Goal: Book appointment/travel/reservation

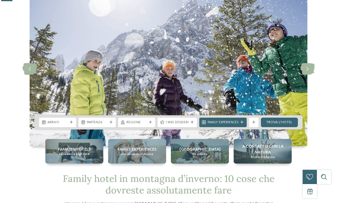
scroll to position [32, 0]
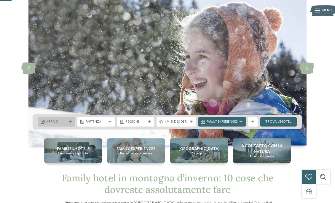
click at [73, 119] on div "Arrivo" at bounding box center [56, 121] width 37 height 9
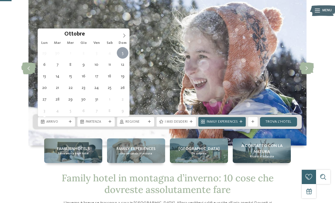
type div "05.10.2025"
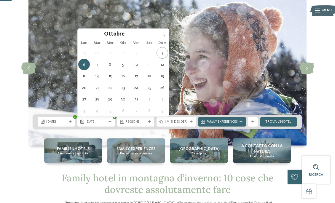
type div "06.10.2025"
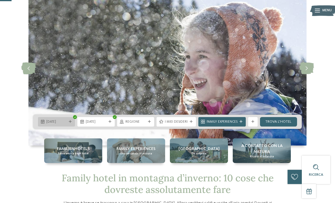
click at [68, 120] on div "05.10.2025" at bounding box center [56, 121] width 37 height 9
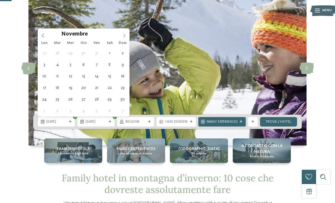
click at [123, 33] on icon at bounding box center [124, 35] width 4 height 4
type div "19.12.2025"
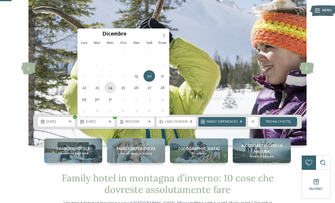
type div "24.12.2025"
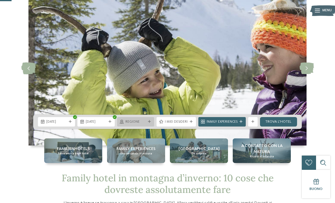
click at [145, 122] on span "Regione" at bounding box center [135, 122] width 20 height 5
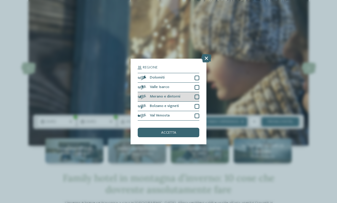
click at [195, 94] on div at bounding box center [197, 96] width 5 height 5
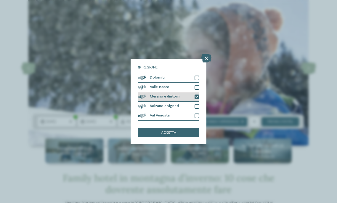
click at [198, 95] on icon at bounding box center [196, 96] width 3 height 3
click at [175, 128] on div "accetta" at bounding box center [169, 132] width 62 height 9
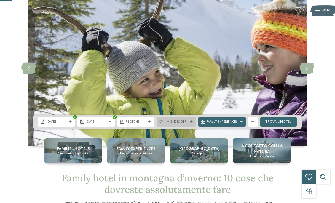
click at [193, 121] on div "I miei desideri" at bounding box center [175, 121] width 39 height 9
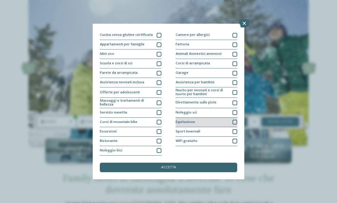
scroll to position [74, 0]
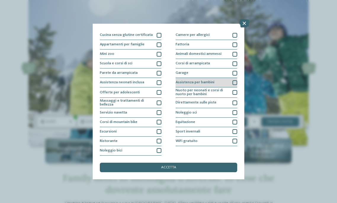
click at [219, 78] on div "Assistenza per bambini" at bounding box center [207, 82] width 62 height 9
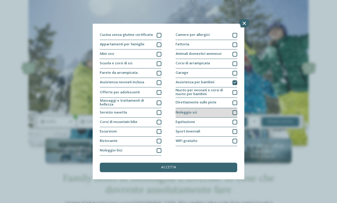
click at [198, 108] on div "Noleggio sci" at bounding box center [207, 112] width 62 height 9
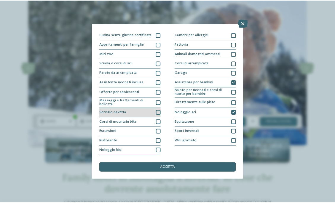
scroll to position [47, 0]
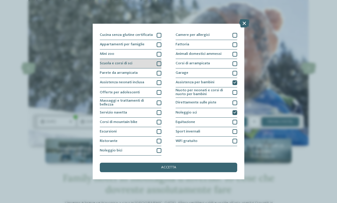
click at [141, 63] on div "Scuola e corsi di sci" at bounding box center [131, 63] width 62 height 9
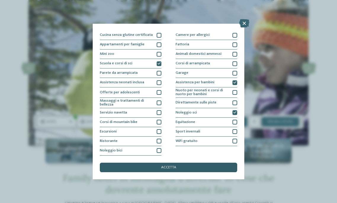
click at [167, 163] on div "accetta" at bounding box center [168, 167] width 137 height 9
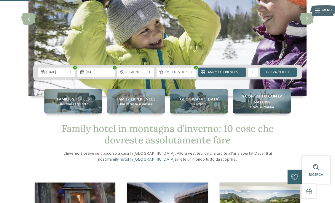
scroll to position [82, 0]
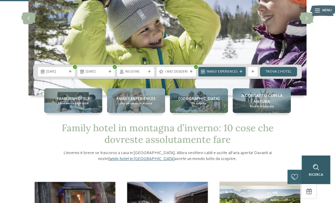
click at [313, 166] on icon at bounding box center [316, 167] width 6 height 6
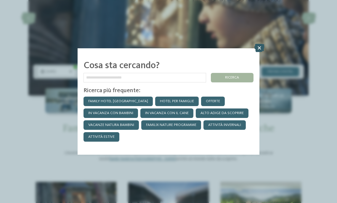
click at [259, 44] on icon at bounding box center [259, 48] width 10 height 8
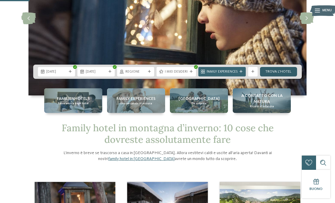
click at [277, 73] on link "trova l’hotel" at bounding box center [278, 71] width 37 height 9
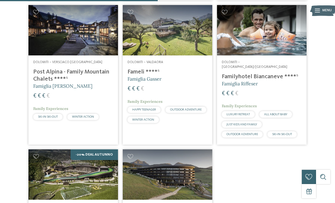
scroll to position [322, 0]
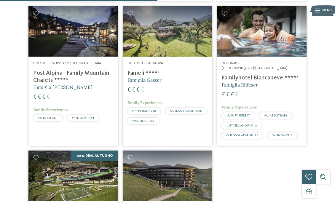
click at [60, 78] on h4 "Post Alpina - Family Mountain Chalets ****ˢ" at bounding box center [73, 77] width 80 height 14
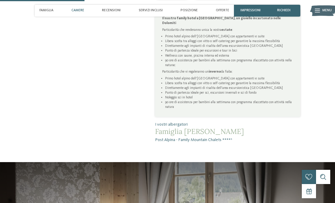
scroll to position [266, 0]
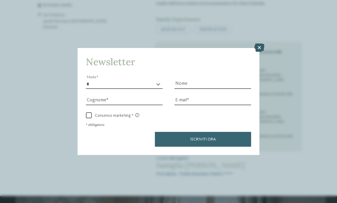
click at [256, 44] on icon at bounding box center [259, 48] width 10 height 8
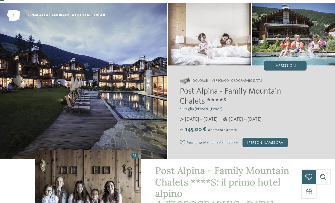
scroll to position [19, 0]
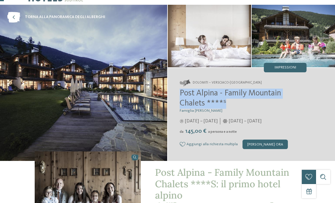
drag, startPoint x: 179, startPoint y: 93, endPoint x: 264, endPoint y: 98, distance: 85.7
click at [264, 98] on div "Dolomiti – Versciaco-San Candido Post Alpina - Family Mountain Chalets ****ˢ Fa…" at bounding box center [251, 114] width 167 height 93
copy span "Post Alpina - Family Mountain Chalets ****ˢ"
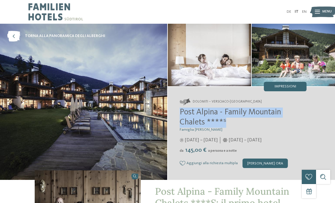
scroll to position [0, 0]
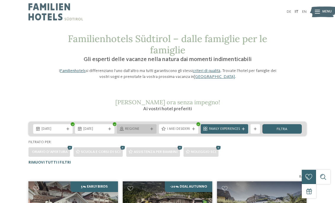
click at [149, 129] on div at bounding box center [151, 129] width 5 height 3
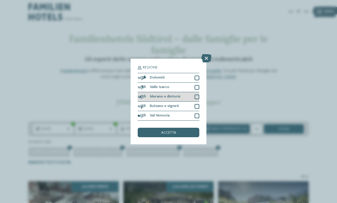
click at [197, 94] on div at bounding box center [197, 96] width 5 height 5
click at [251, 158] on div "19.12.2025 24.12.2025 Regione" at bounding box center [168, 143] width 337 height 43
click at [206, 54] on icon at bounding box center [206, 58] width 10 height 8
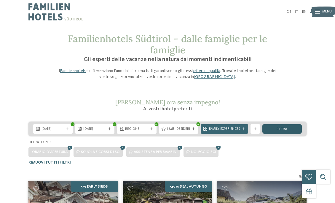
click at [286, 130] on span "filtra" at bounding box center [281, 129] width 11 height 4
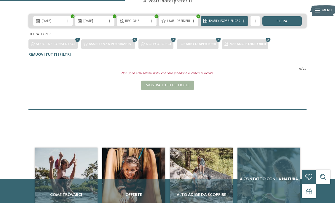
scroll to position [103, 0]
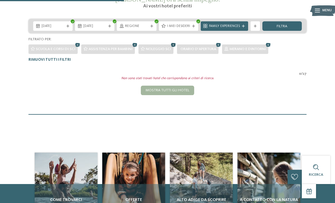
click at [173, 44] on icon at bounding box center [173, 45] width 7 height 6
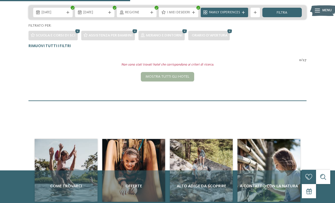
scroll to position [101, 0]
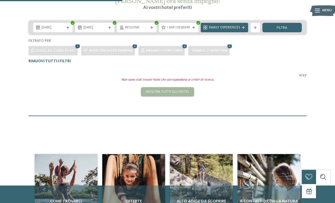
click at [76, 45] on icon at bounding box center [77, 47] width 7 height 6
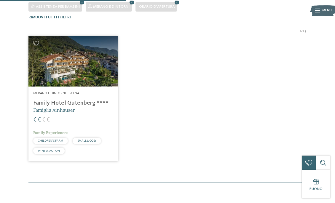
scroll to position [145, 0]
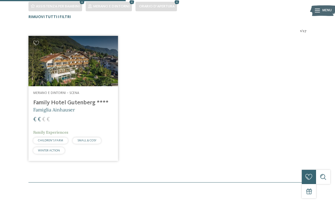
click at [89, 68] on img at bounding box center [72, 61] width 89 height 50
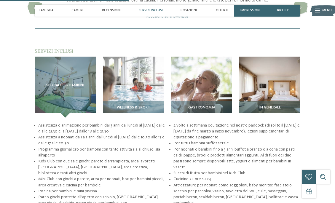
scroll to position [561, 0]
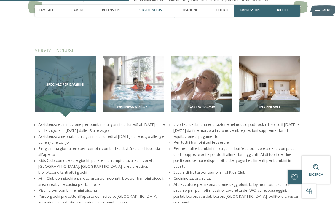
click at [73, 83] on span "Speciale per bambini" at bounding box center [65, 85] width 38 height 4
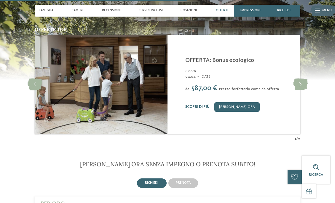
scroll to position [821, 0]
